Goal: Transaction & Acquisition: Download file/media

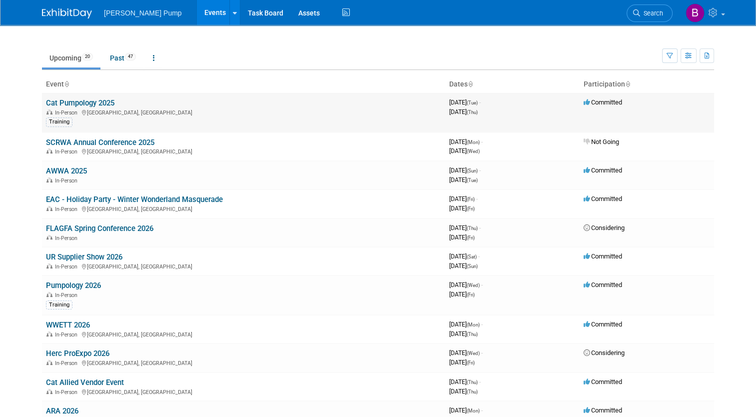
click at [74, 104] on link "Cat Pumpology 2025" at bounding box center [80, 102] width 68 height 9
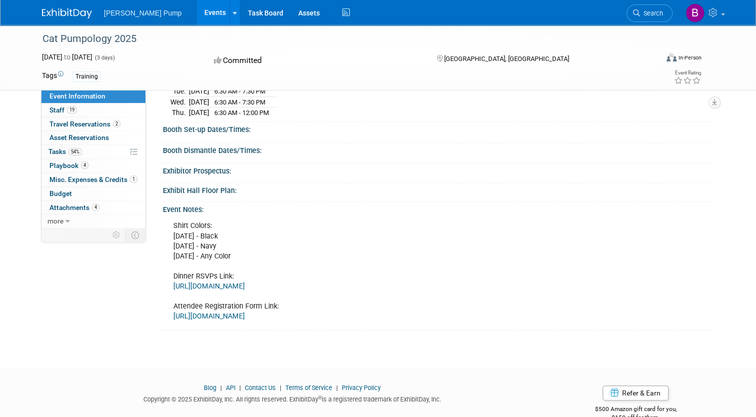
scroll to position [138, 0]
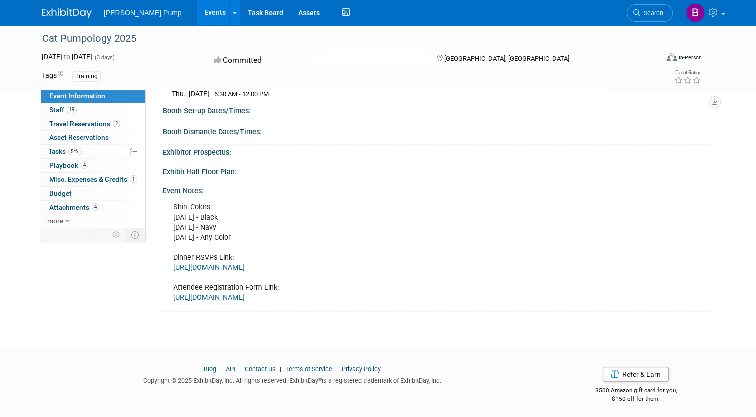
click at [233, 265] on link "https://forms.gle/QU9nzm3bsGBmUcCJ8" at bounding box center [208, 267] width 71 height 8
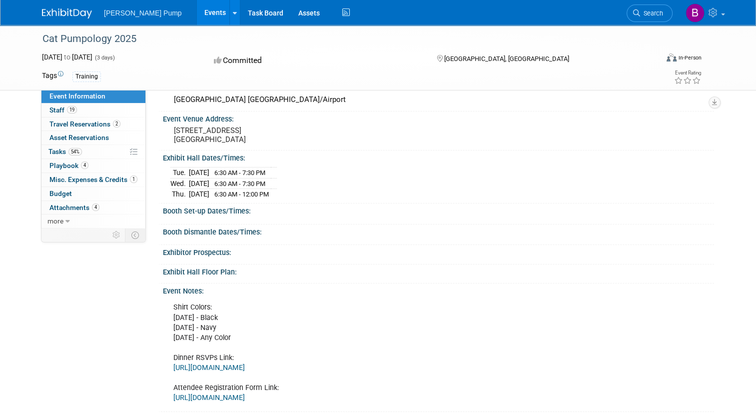
scroll to position [0, 0]
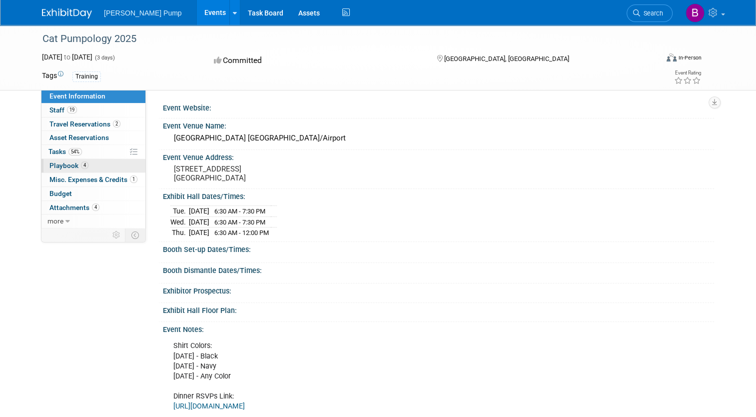
click at [54, 164] on span "Playbook 4" at bounding box center [68, 165] width 39 height 8
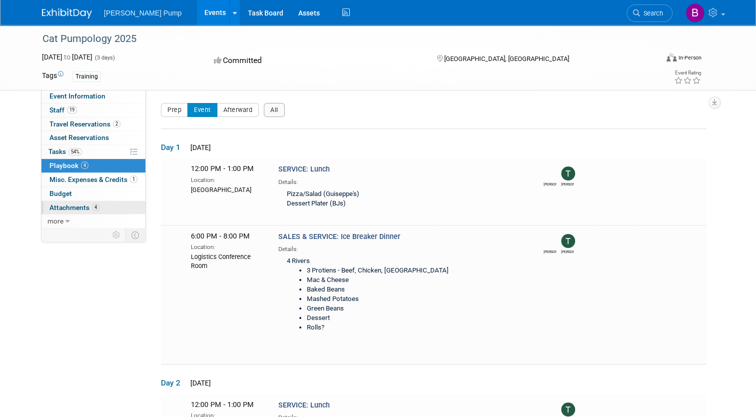
click at [58, 209] on span "Attachments 4" at bounding box center [74, 207] width 50 height 8
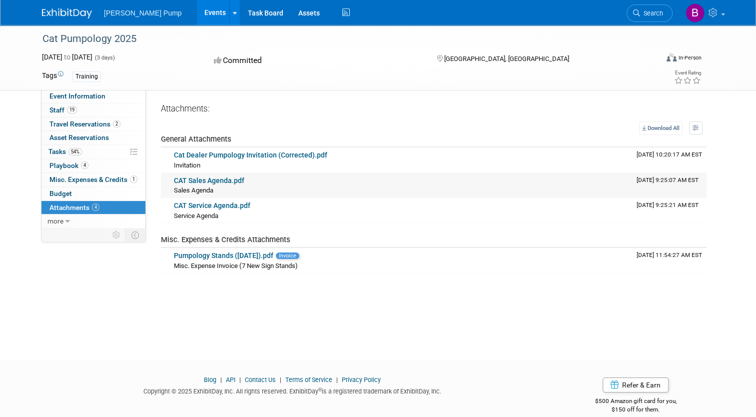
click at [208, 180] on link "CAT Sales Agenda.pdf" at bounding box center [209, 180] width 70 height 8
click at [212, 203] on link "CAT Service Agenda.pdf" at bounding box center [212, 205] width 76 height 8
click at [224, 155] on link "Cat Dealer Pumpology Invitation (Corrected).pdf" at bounding box center [250, 155] width 153 height 8
click at [201, 254] on link "Pumpology Stands (June 2025).pdf" at bounding box center [223, 255] width 99 height 8
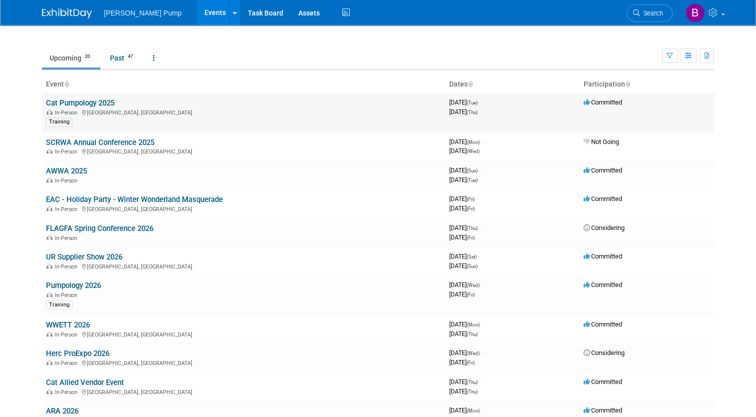
click at [80, 103] on link "Cat Pumpology 2025" at bounding box center [80, 102] width 68 height 9
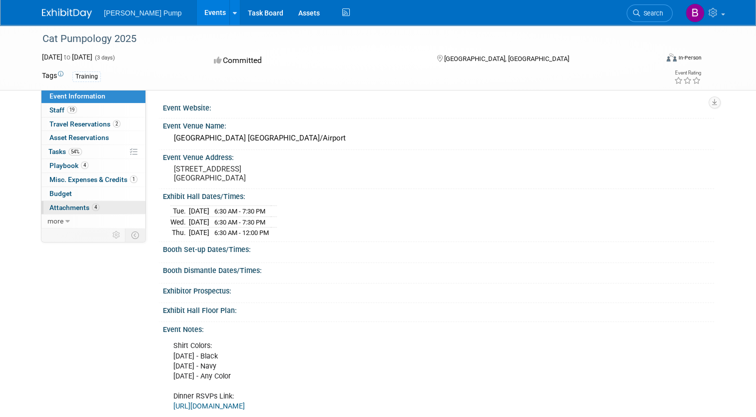
click at [64, 203] on span "Attachments 4" at bounding box center [74, 207] width 50 height 8
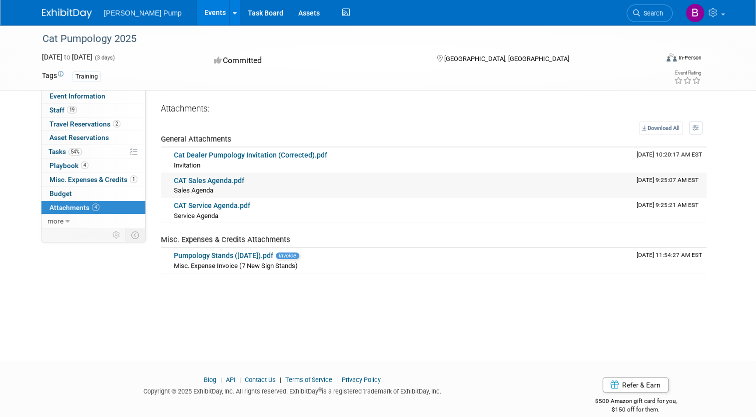
click at [196, 180] on link "CAT Sales Agenda.pdf" at bounding box center [209, 180] width 70 height 8
